Goal: Task Accomplishment & Management: Use online tool/utility

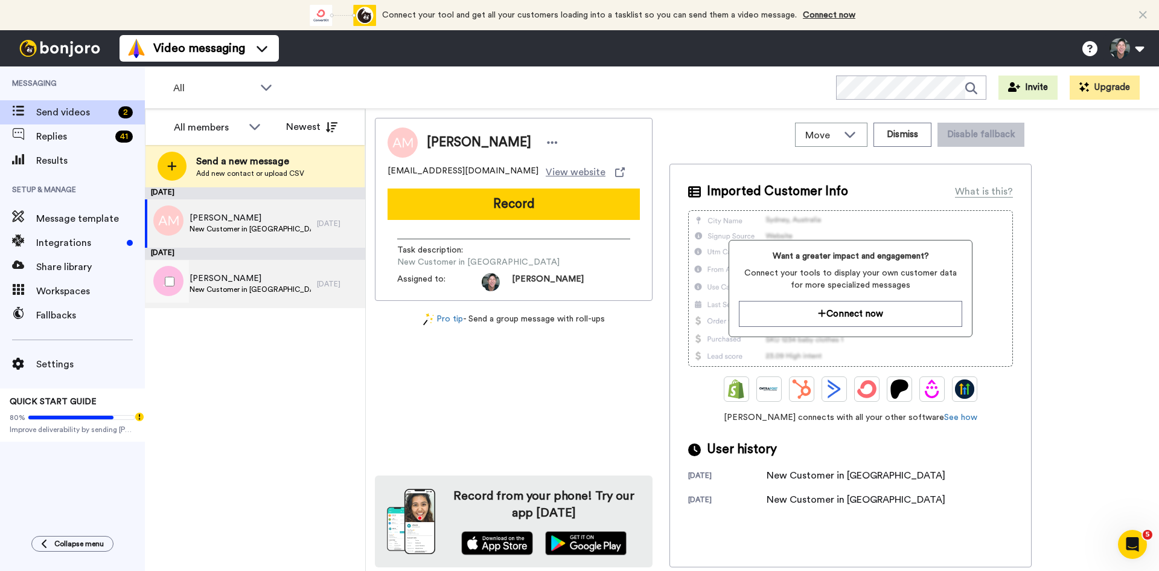
click at [266, 277] on span "[PERSON_NAME]" at bounding box center [250, 278] width 121 height 12
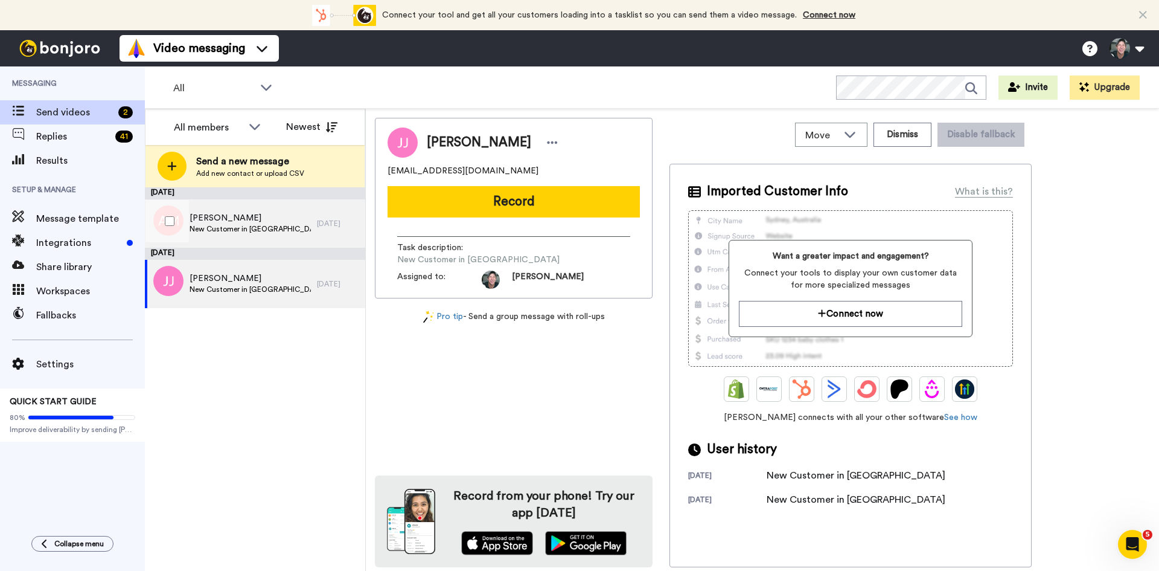
click at [253, 214] on span "[PERSON_NAME]" at bounding box center [250, 218] width 121 height 12
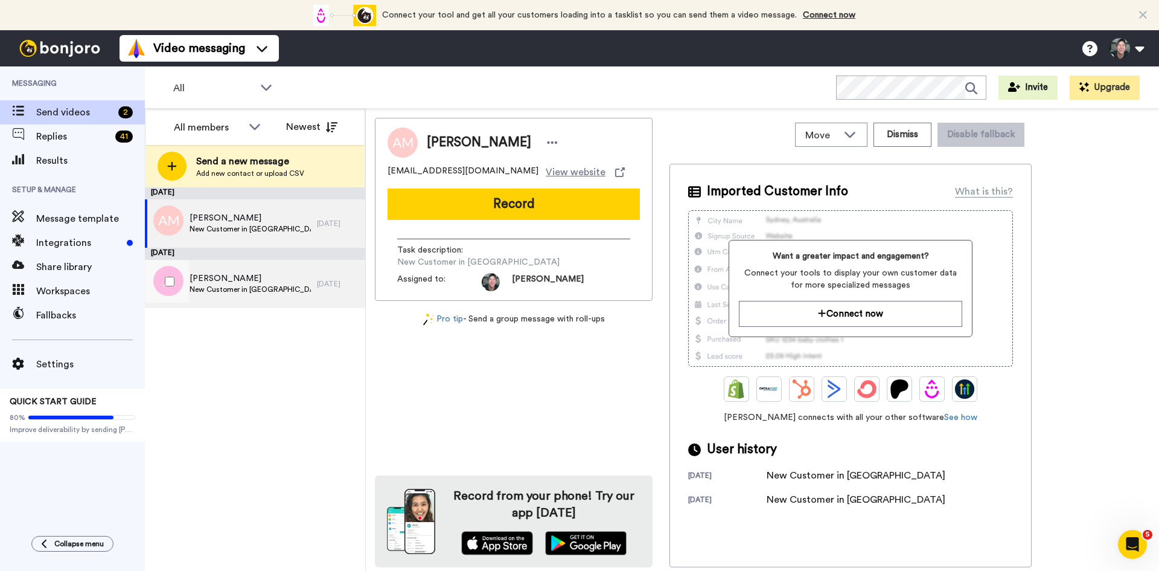
click at [246, 261] on div "[PERSON_NAME] New Customer in [GEOGRAPHIC_DATA]" at bounding box center [231, 284] width 172 height 48
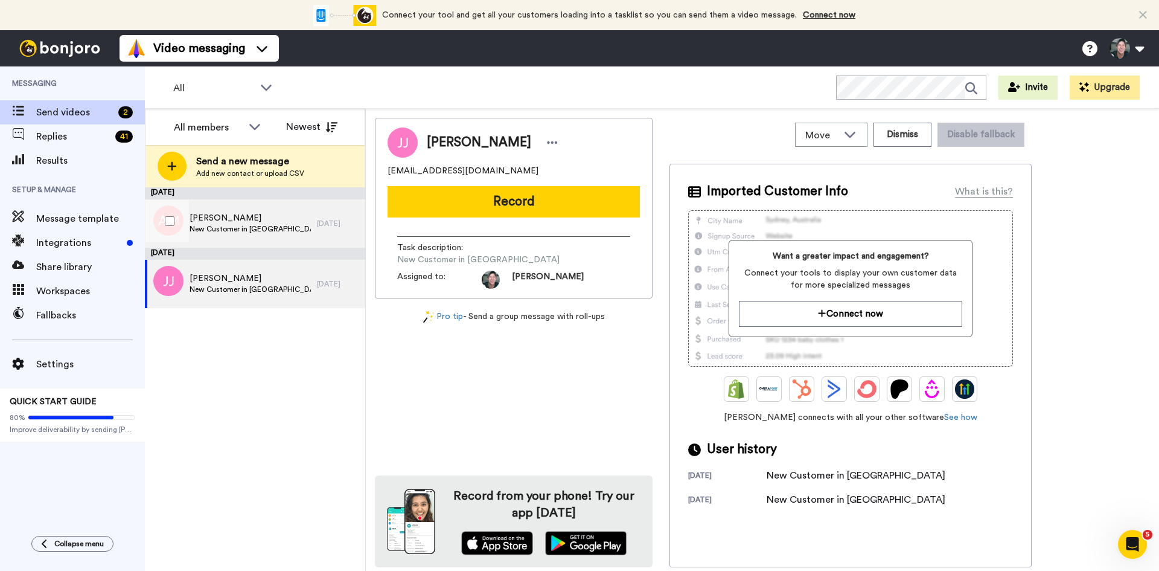
click at [254, 221] on span "[PERSON_NAME]" at bounding box center [250, 218] width 121 height 12
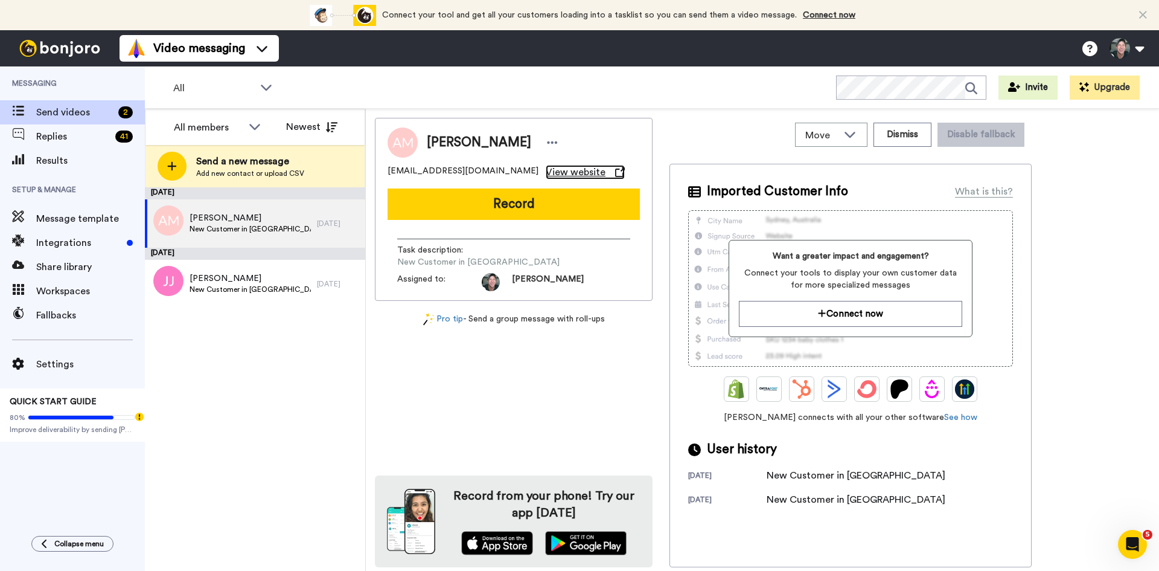
click at [546, 172] on span "View website" at bounding box center [576, 172] width 60 height 14
